Goal: Task Accomplishment & Management: Complete application form

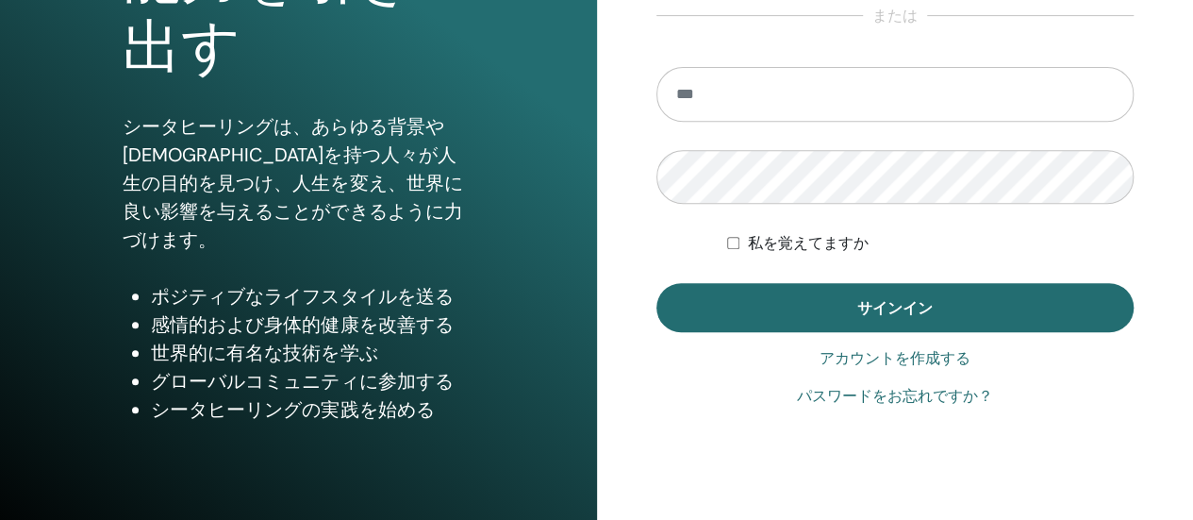
scroll to position [290, 0]
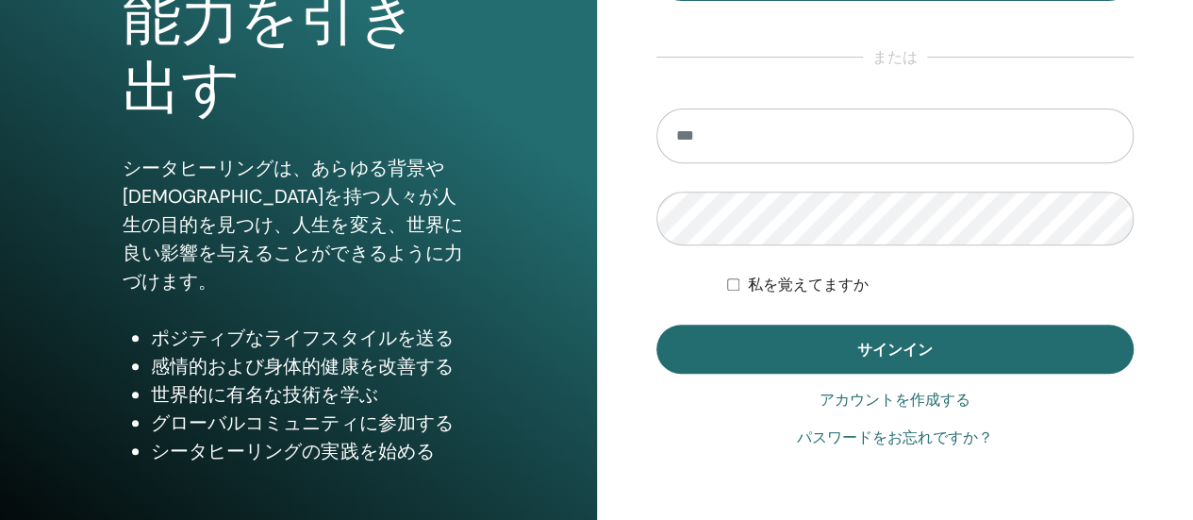
click at [805, 157] on input "email" at bounding box center [895, 135] width 478 height 55
click at [775, 139] on input "email" at bounding box center [895, 135] width 478 height 55
type input "**********"
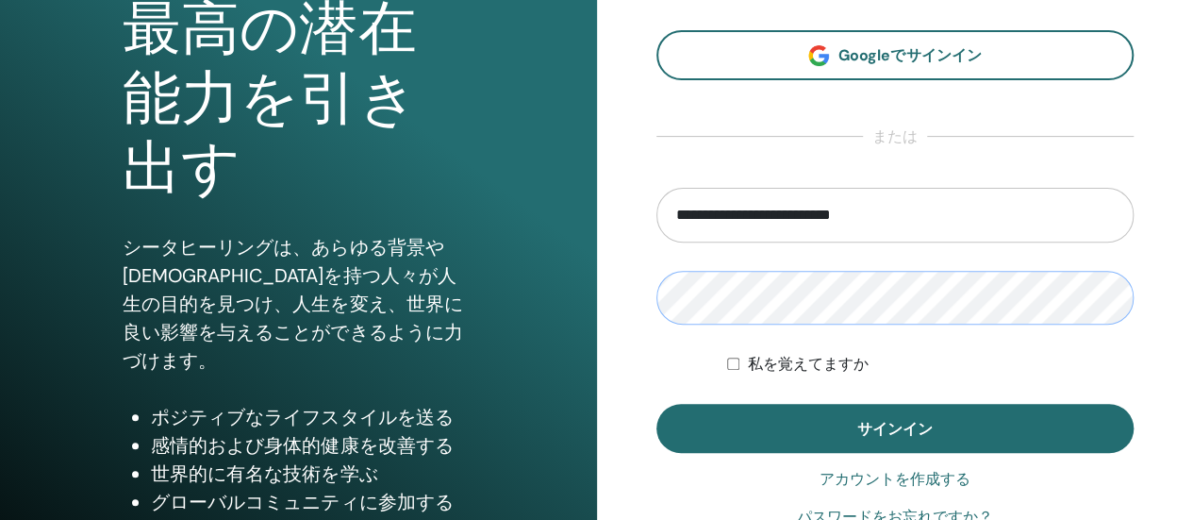
scroll to position [196, 0]
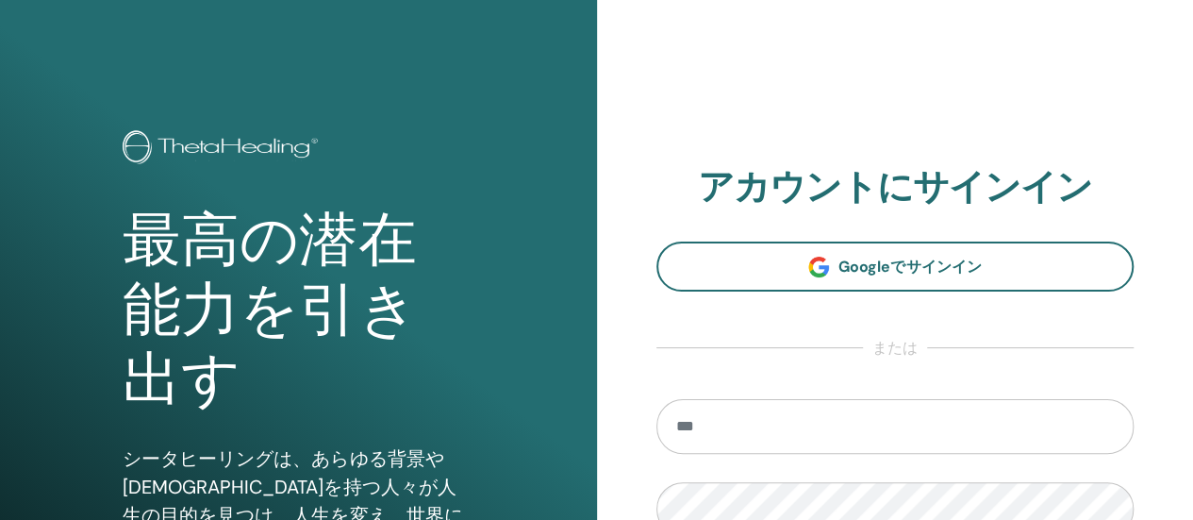
scroll to position [189, 0]
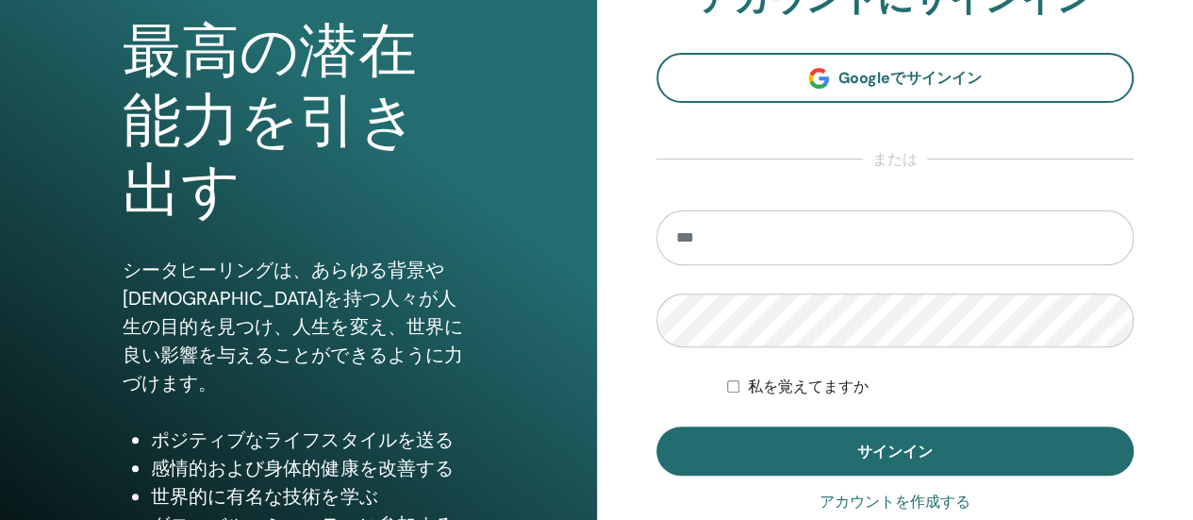
click at [771, 236] on input "email" at bounding box center [895, 237] width 478 height 55
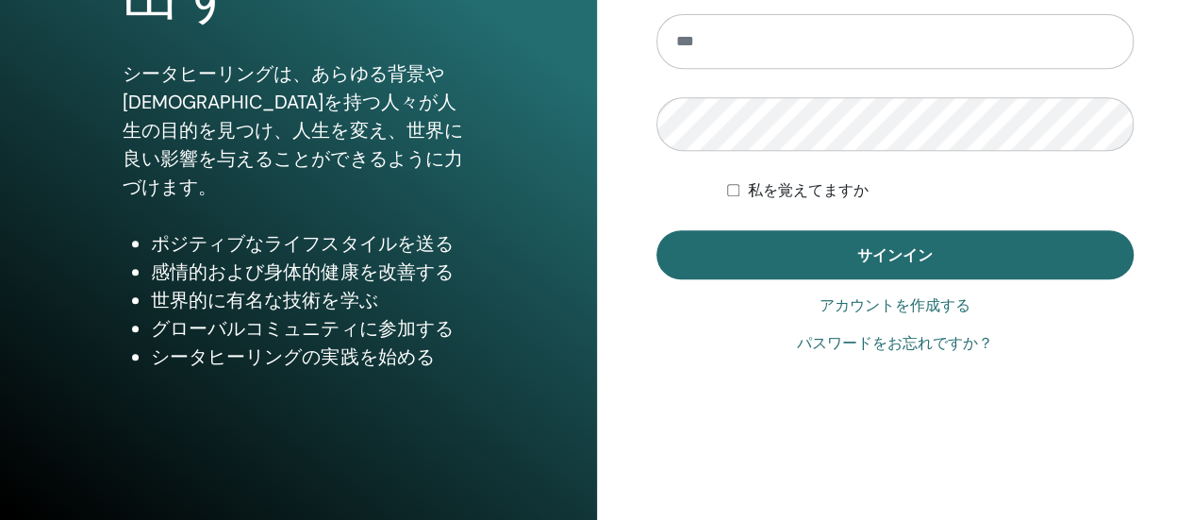
click at [891, 304] on font "アカウントを作成する" at bounding box center [895, 305] width 151 height 18
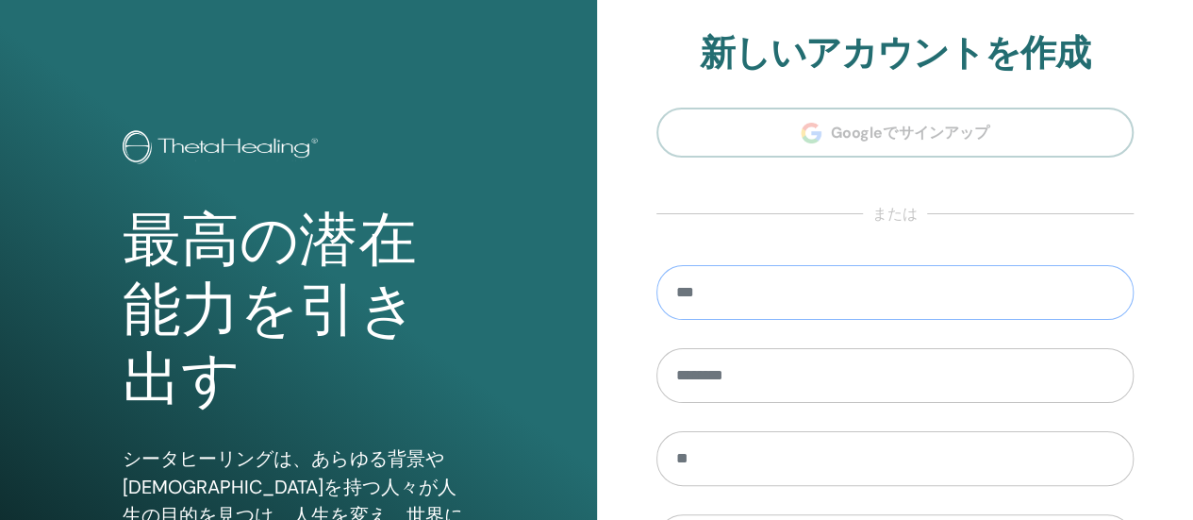
click at [828, 304] on input "email" at bounding box center [895, 292] width 478 height 55
click at [839, 282] on input "email" at bounding box center [895, 292] width 478 height 55
drag, startPoint x: 837, startPoint y: 307, endPoint x: 804, endPoint y: 292, distance: 35.9
click at [804, 292] on input "email" at bounding box center [895, 292] width 478 height 55
click at [801, 301] on input "email" at bounding box center [895, 292] width 478 height 55
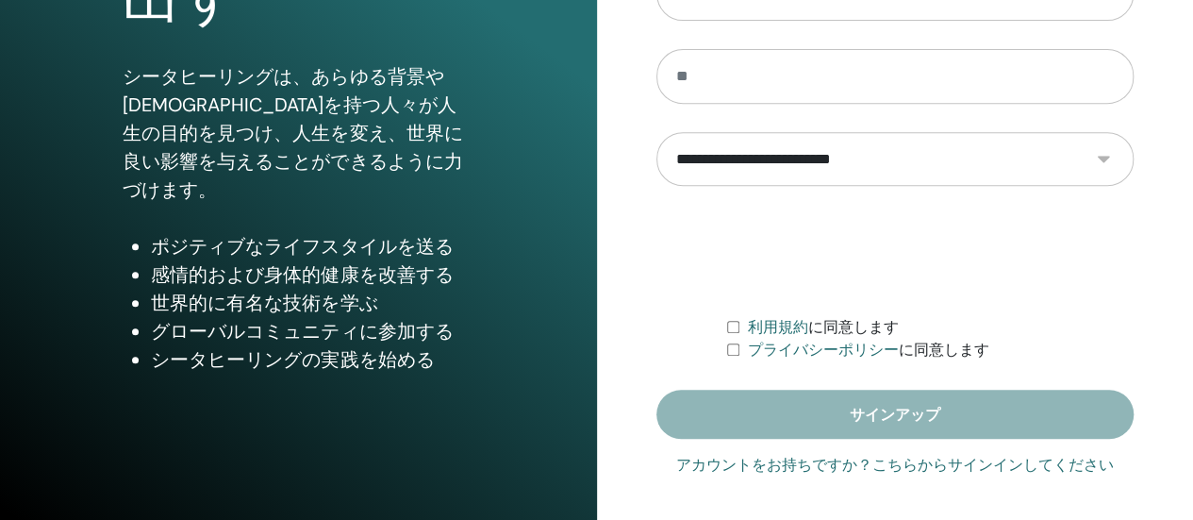
scroll to position [385, 0]
